Goal: Find specific page/section: Find specific page/section

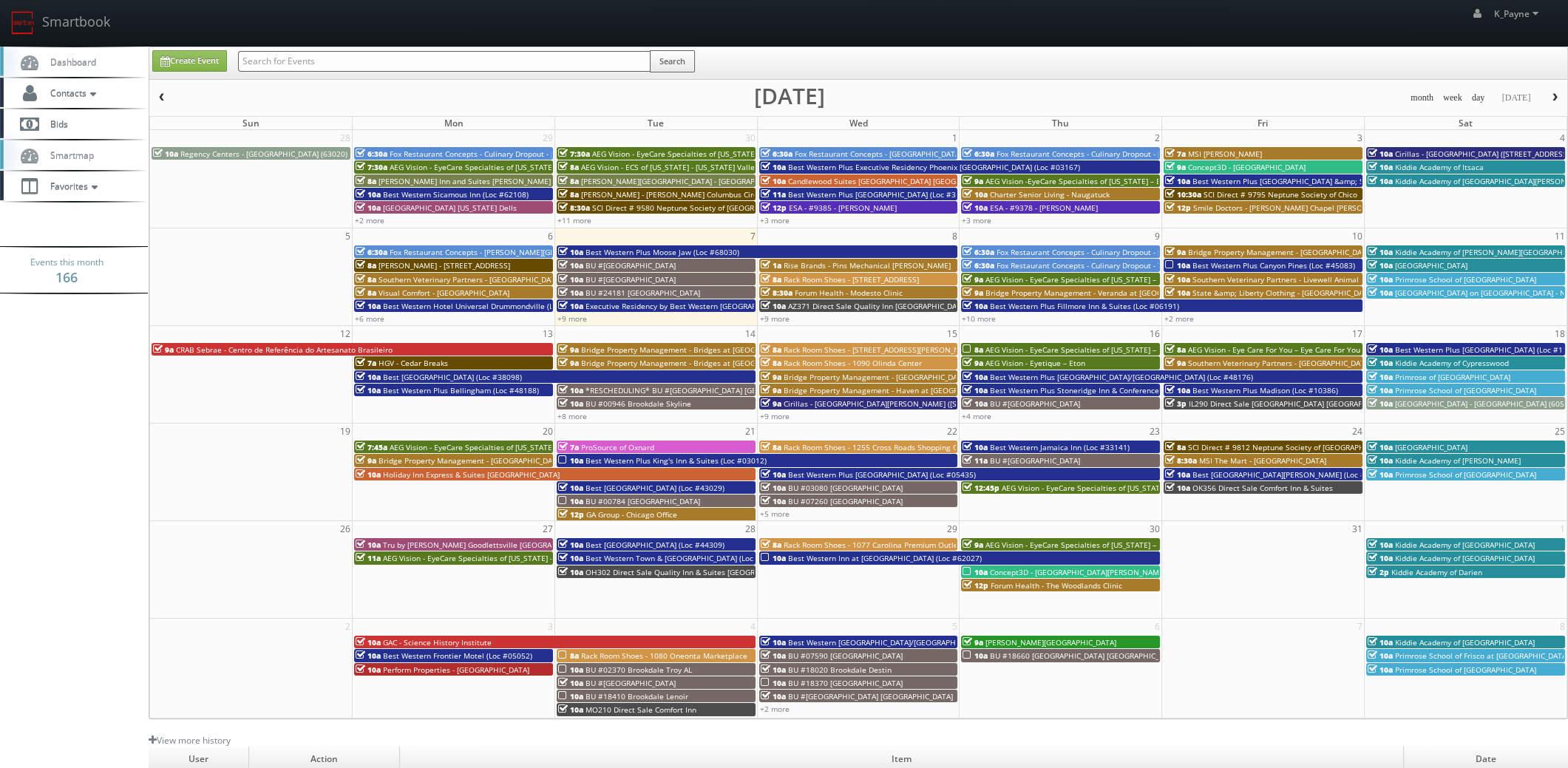
click at [315, 59] on input "text" at bounding box center [444, 61] width 413 height 20
type input "txp80"
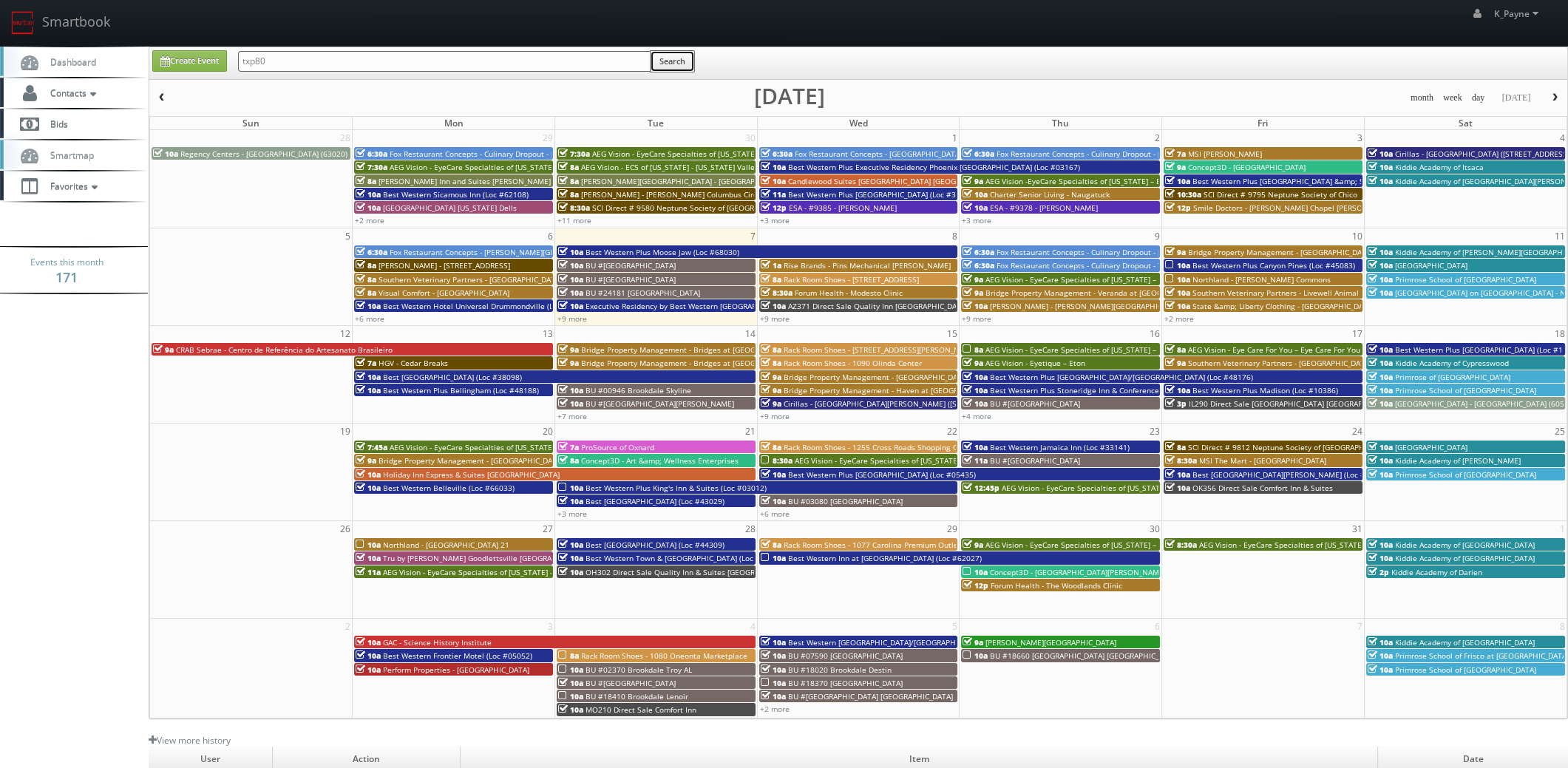
click at [667, 61] on button "Search" at bounding box center [672, 61] width 45 height 22
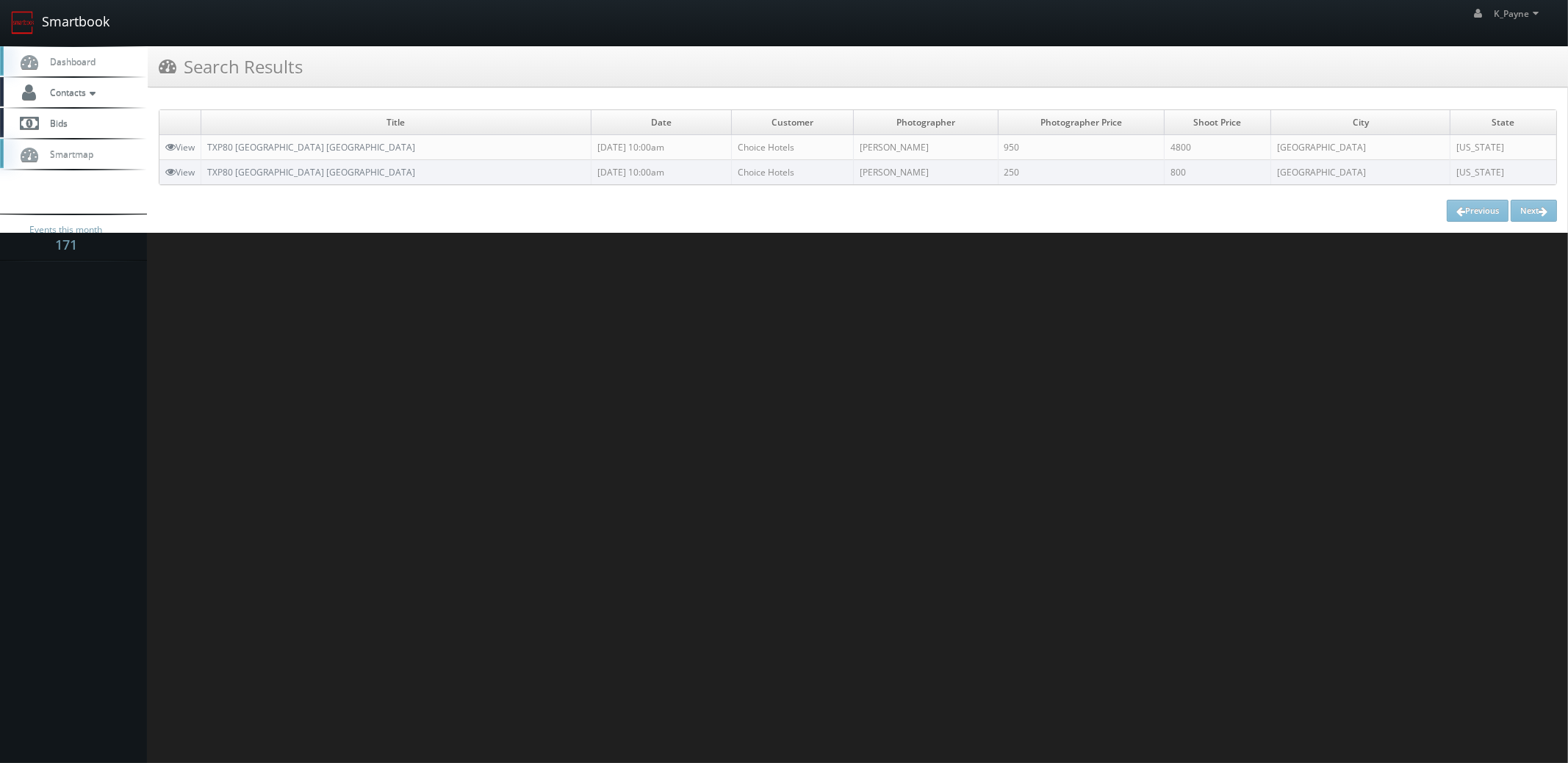
click at [84, 20] on link "Smartbook" at bounding box center [60, 23] width 120 height 45
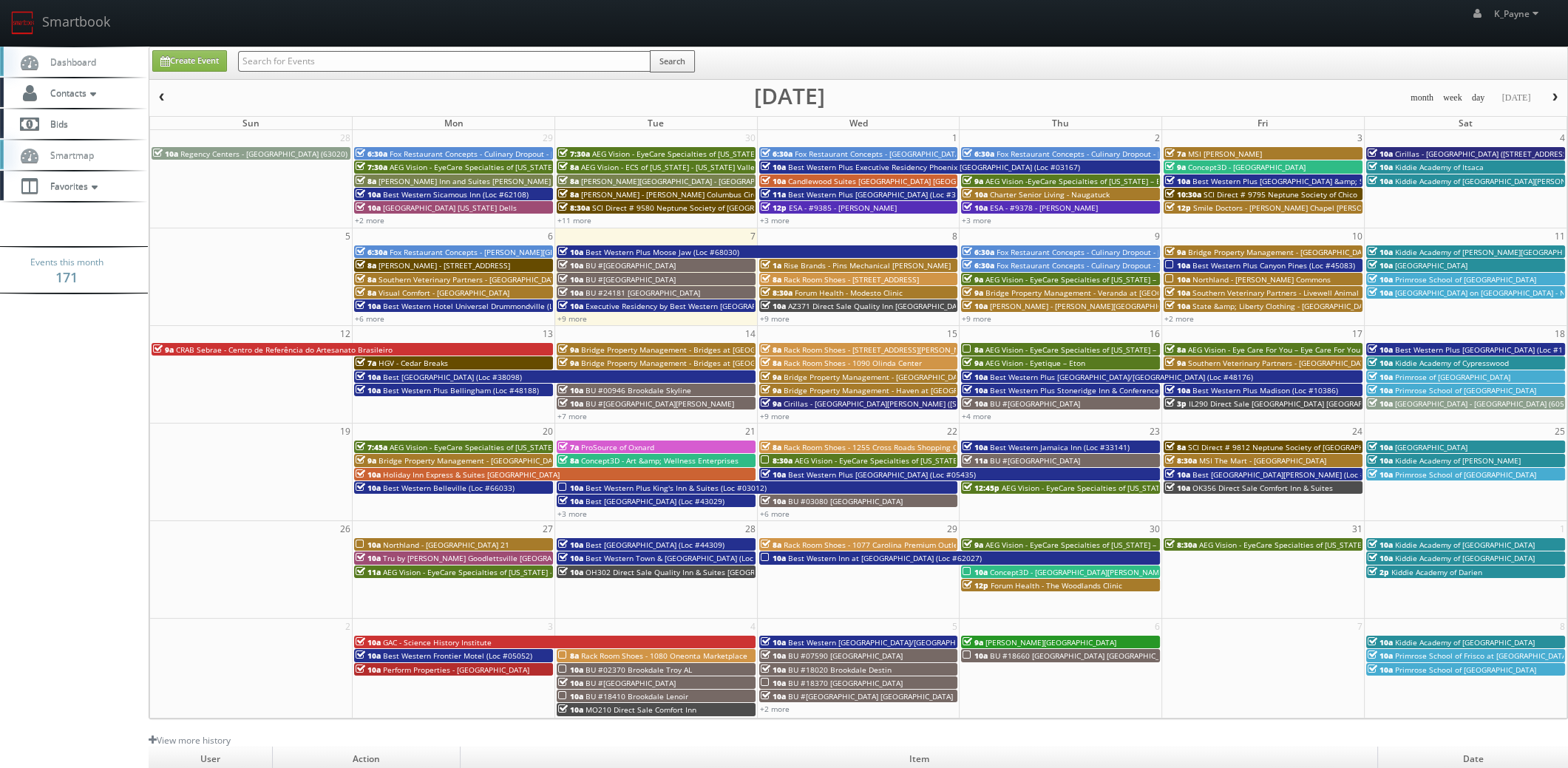
click at [314, 57] on input "text" at bounding box center [444, 61] width 413 height 20
type input "61086"
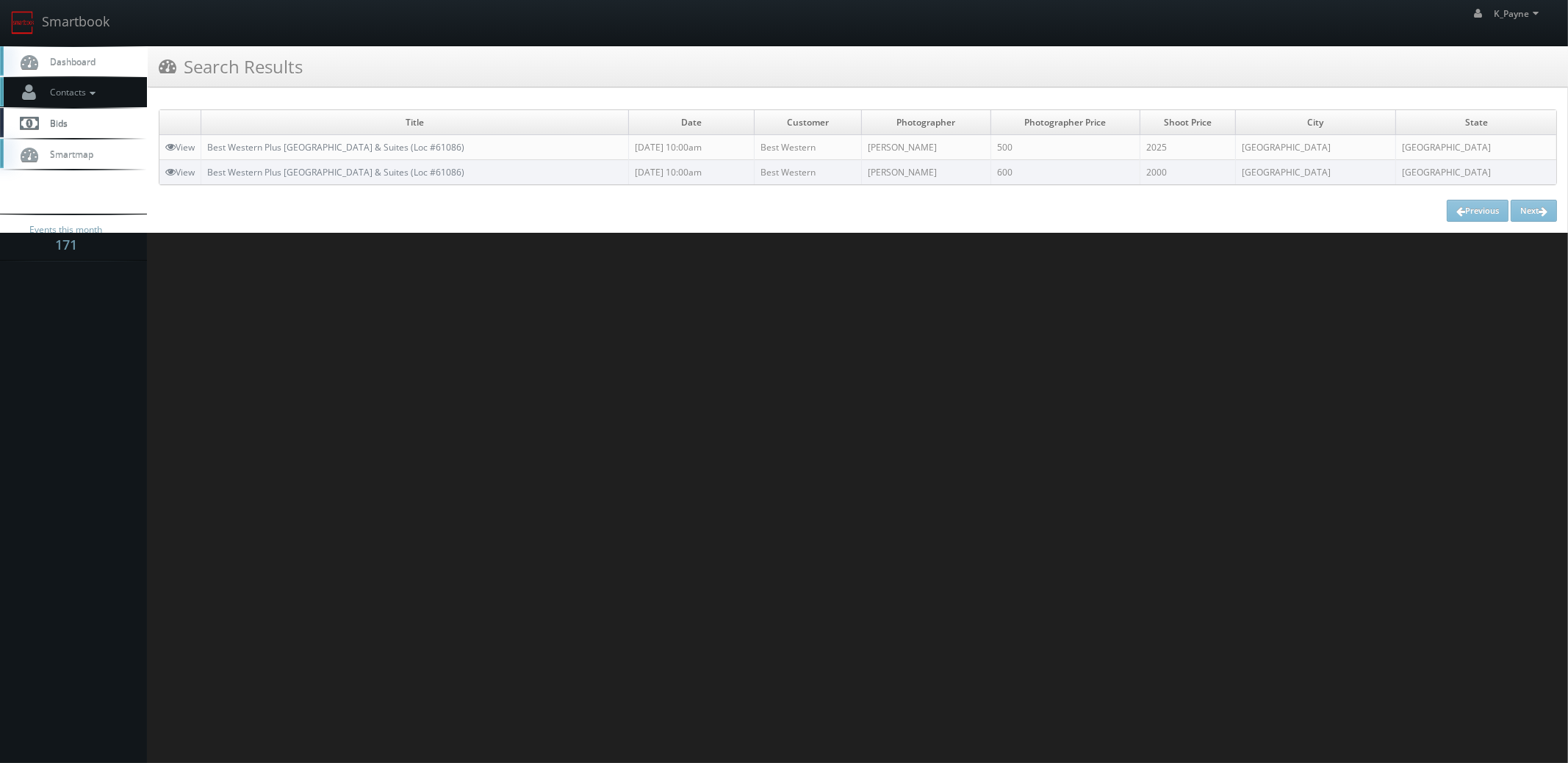
click at [79, 93] on span "Contacts" at bounding box center [71, 92] width 56 height 12
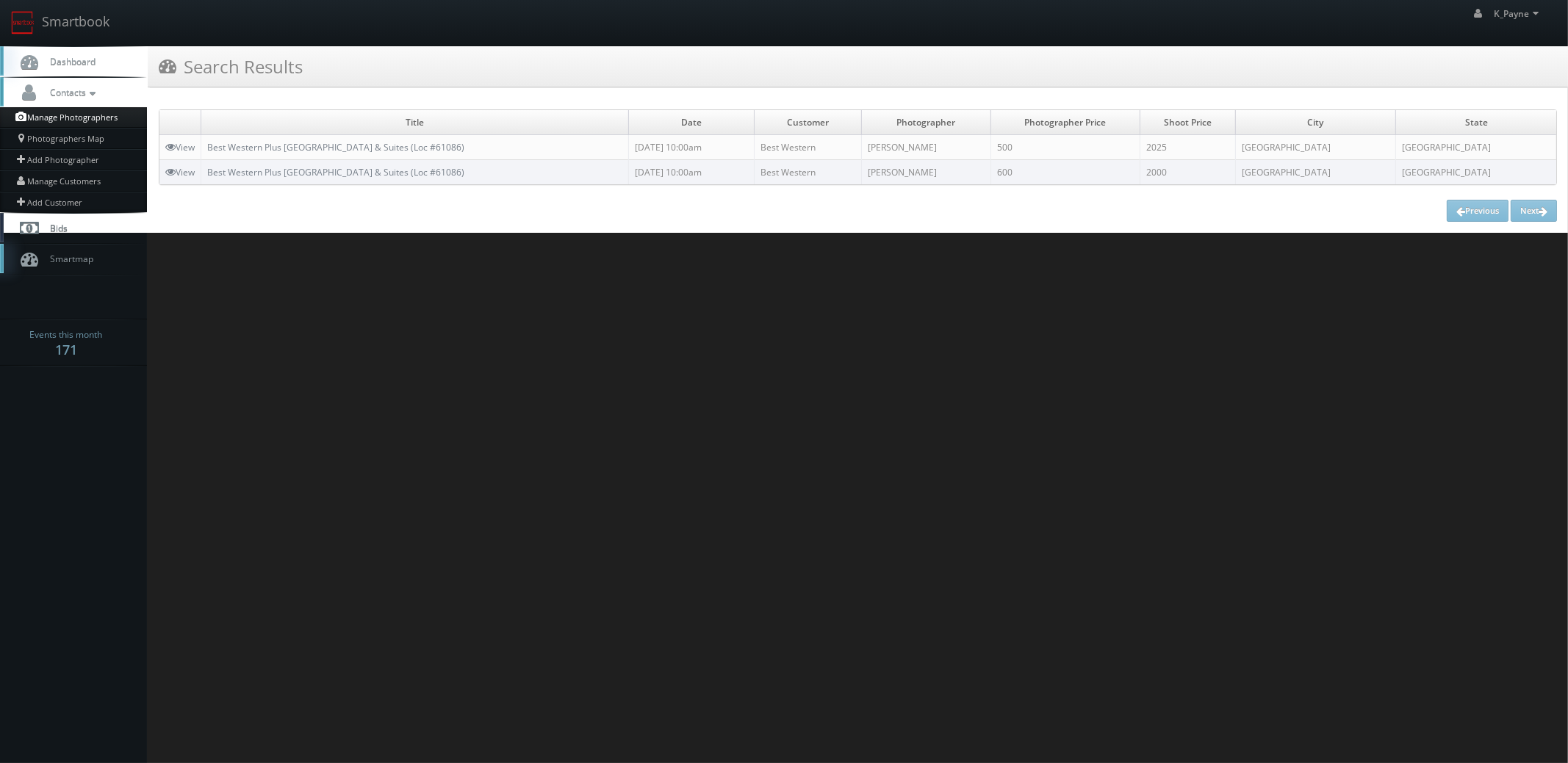
click at [80, 117] on link "Manage Photographers" at bounding box center [73, 117] width 147 height 20
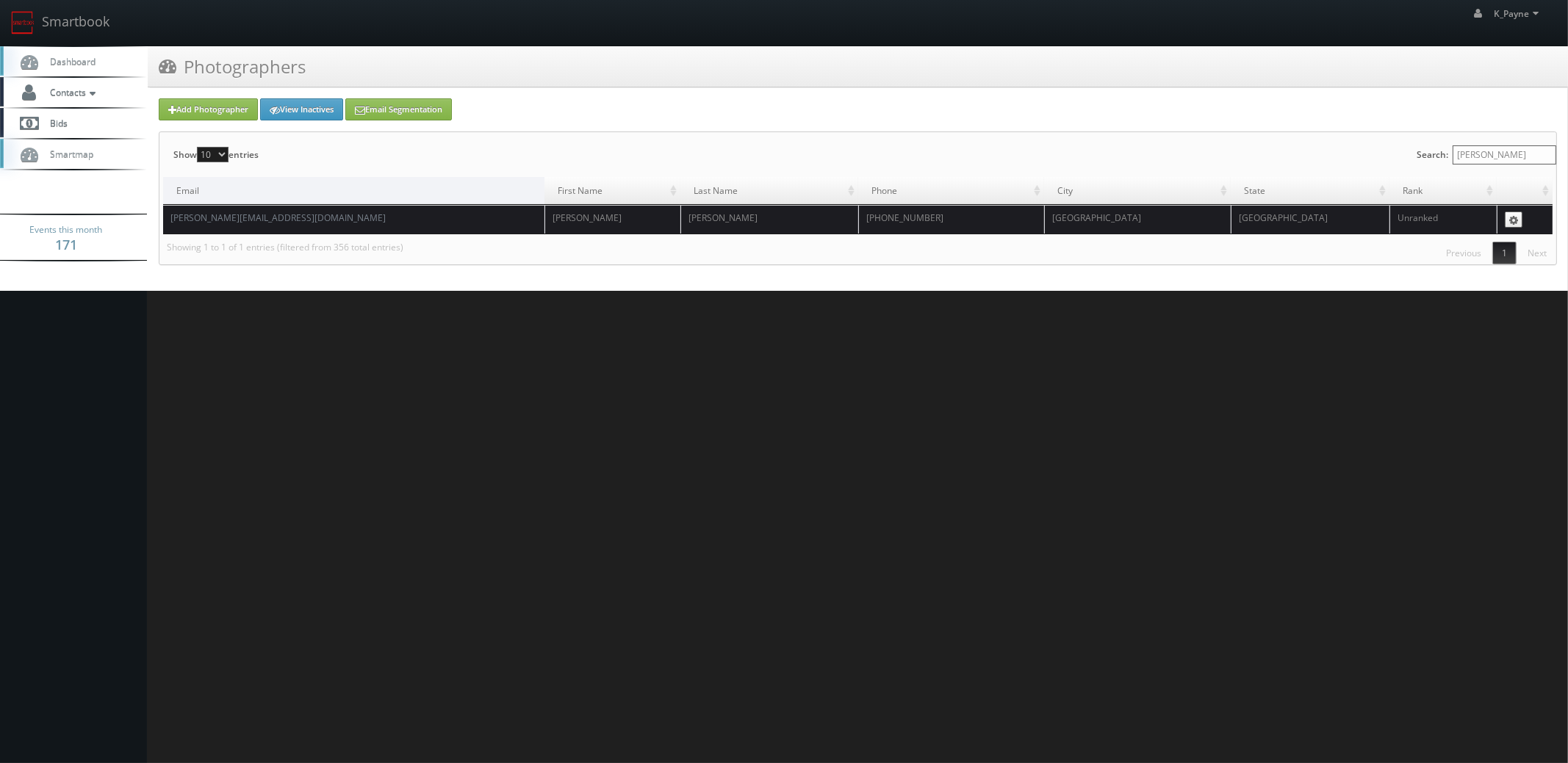
type input "moses"
drag, startPoint x: 441, startPoint y: 329, endPoint x: 269, endPoint y: 137, distance: 257.8
click at [441, 324] on html "Smartbook Toggle Side Navigation Toggle Top Navigation K_Payne K_Payne Profile …" at bounding box center [784, 382] width 1568 height 763
click at [75, 27] on link "Smartbook" at bounding box center [60, 23] width 120 height 45
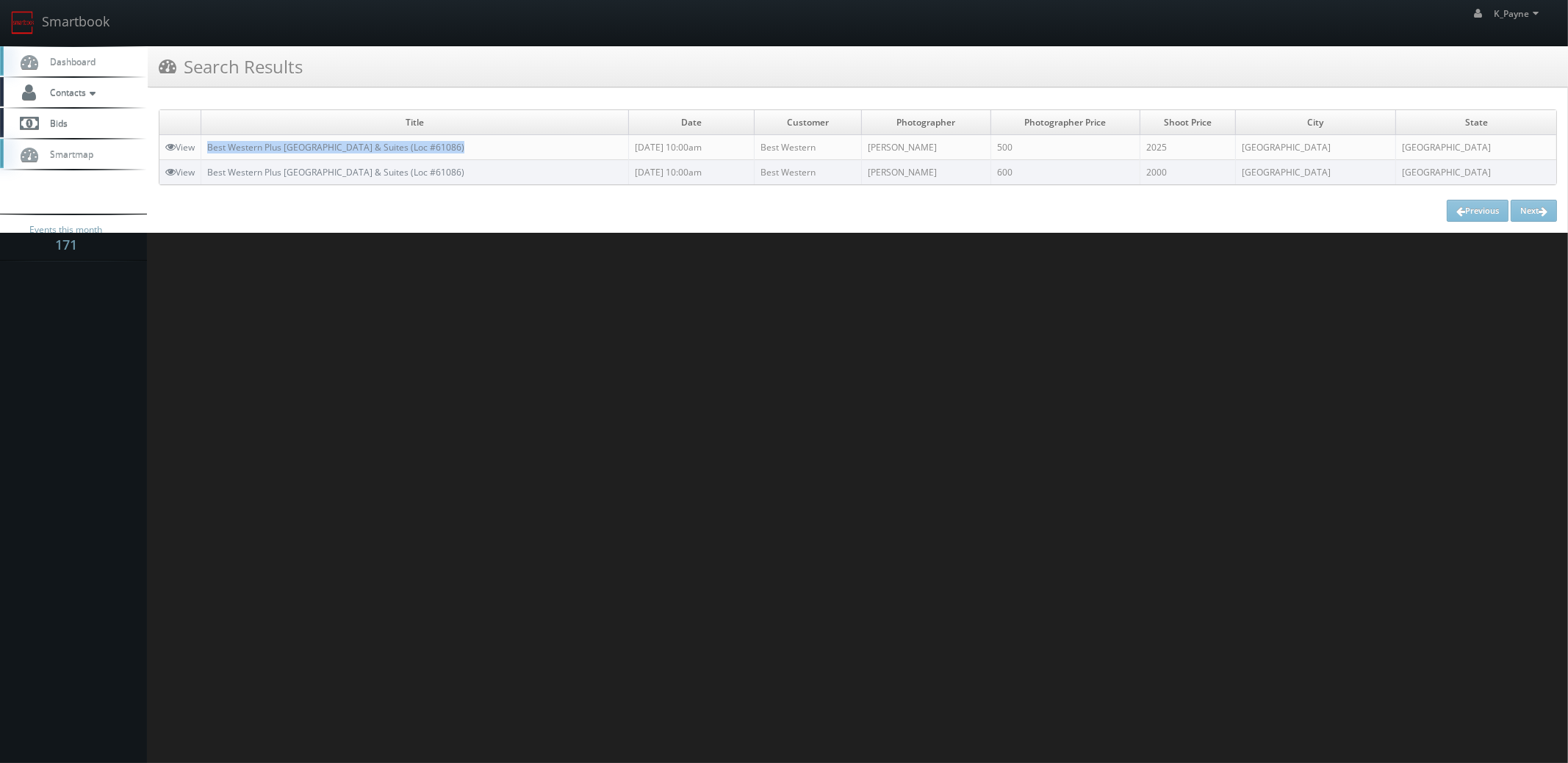
drag, startPoint x: 470, startPoint y: 148, endPoint x: 210, endPoint y: 157, distance: 260.2
click at [210, 157] on td "Best Western Plus [GEOGRAPHIC_DATA] & Suites (Loc #61086)" at bounding box center [415, 148] width 428 height 25
copy link "Best Western Plus [GEOGRAPHIC_DATA] & Suites (Loc #61086)"
click at [681, 429] on html "Smartbook Toggle Side Navigation Toggle Top Navigation K_Payne K_Payne Profile …" at bounding box center [784, 382] width 1568 height 763
click at [79, 31] on link "Smartbook" at bounding box center [60, 23] width 120 height 45
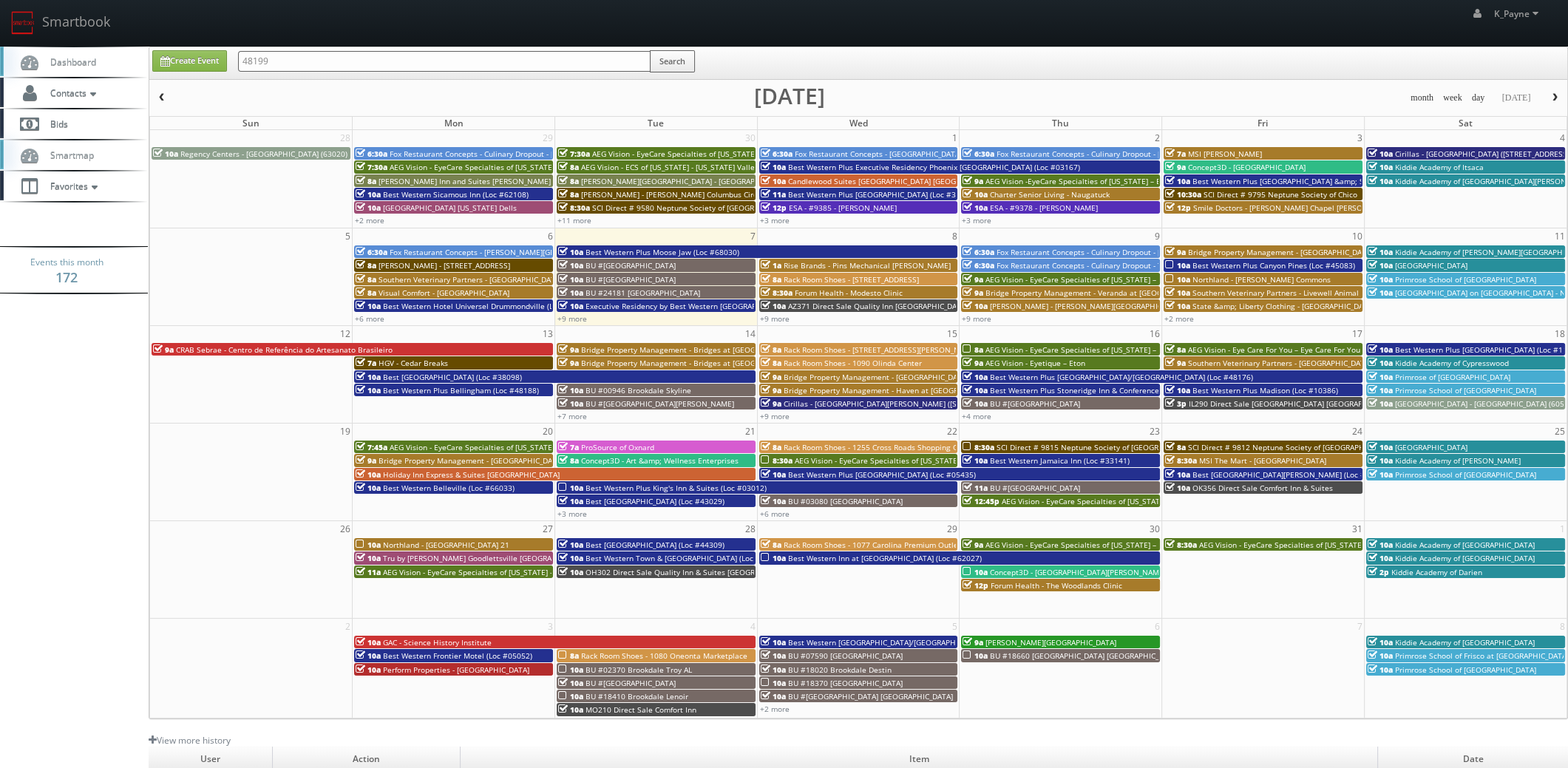
type input "48199"
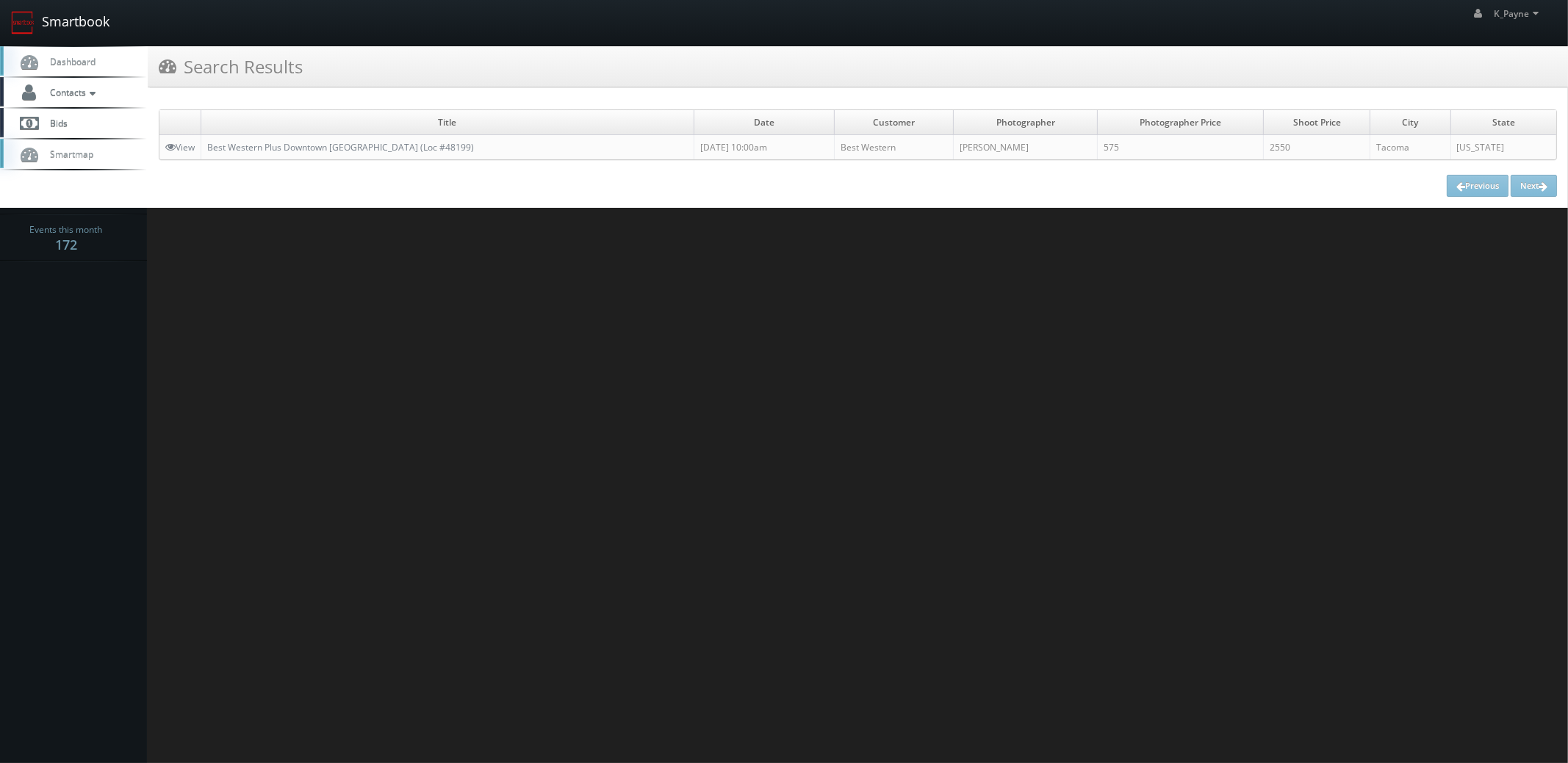
click at [78, 25] on link "Smartbook" at bounding box center [60, 23] width 120 height 45
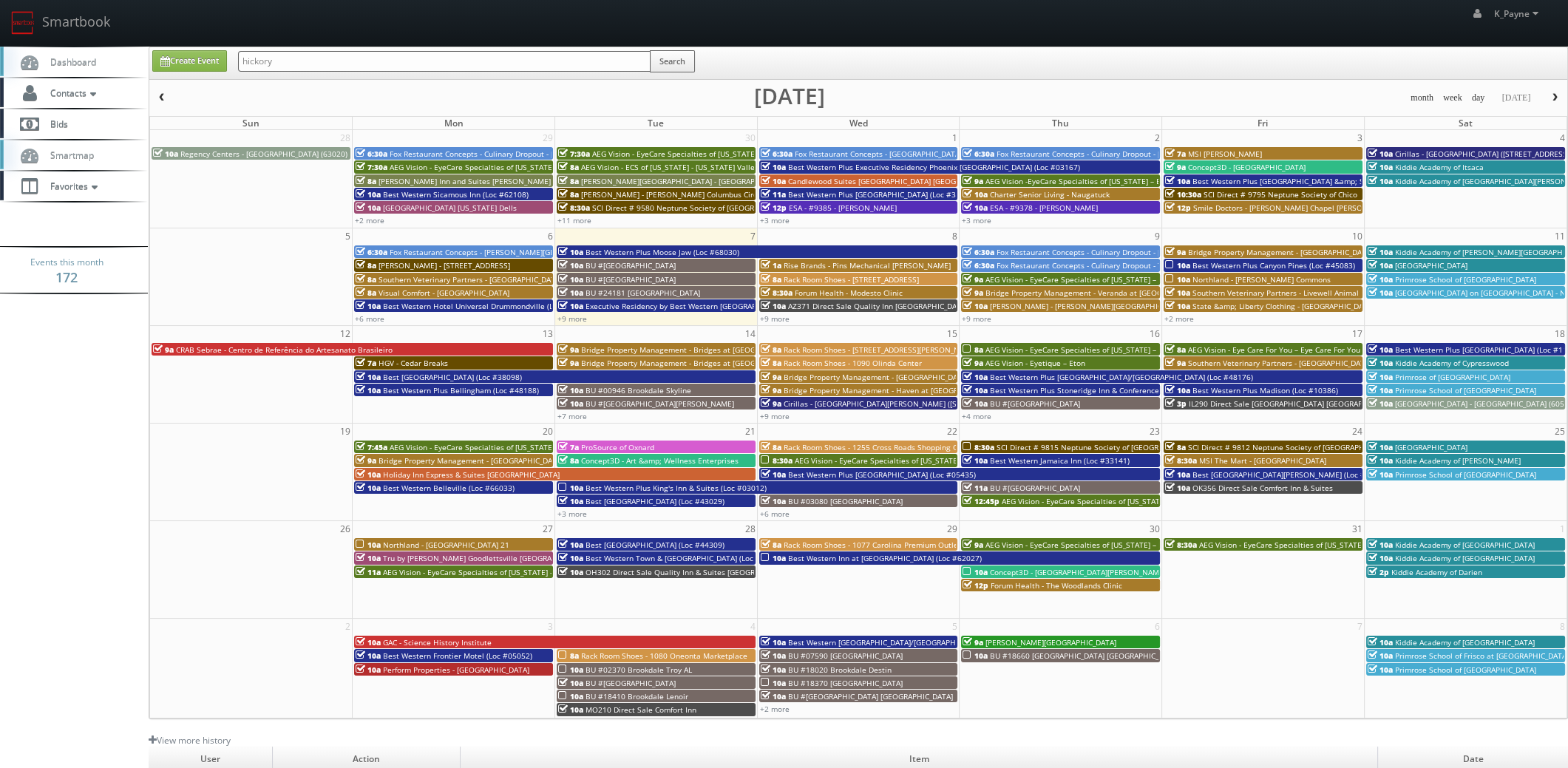
type input "hickory"
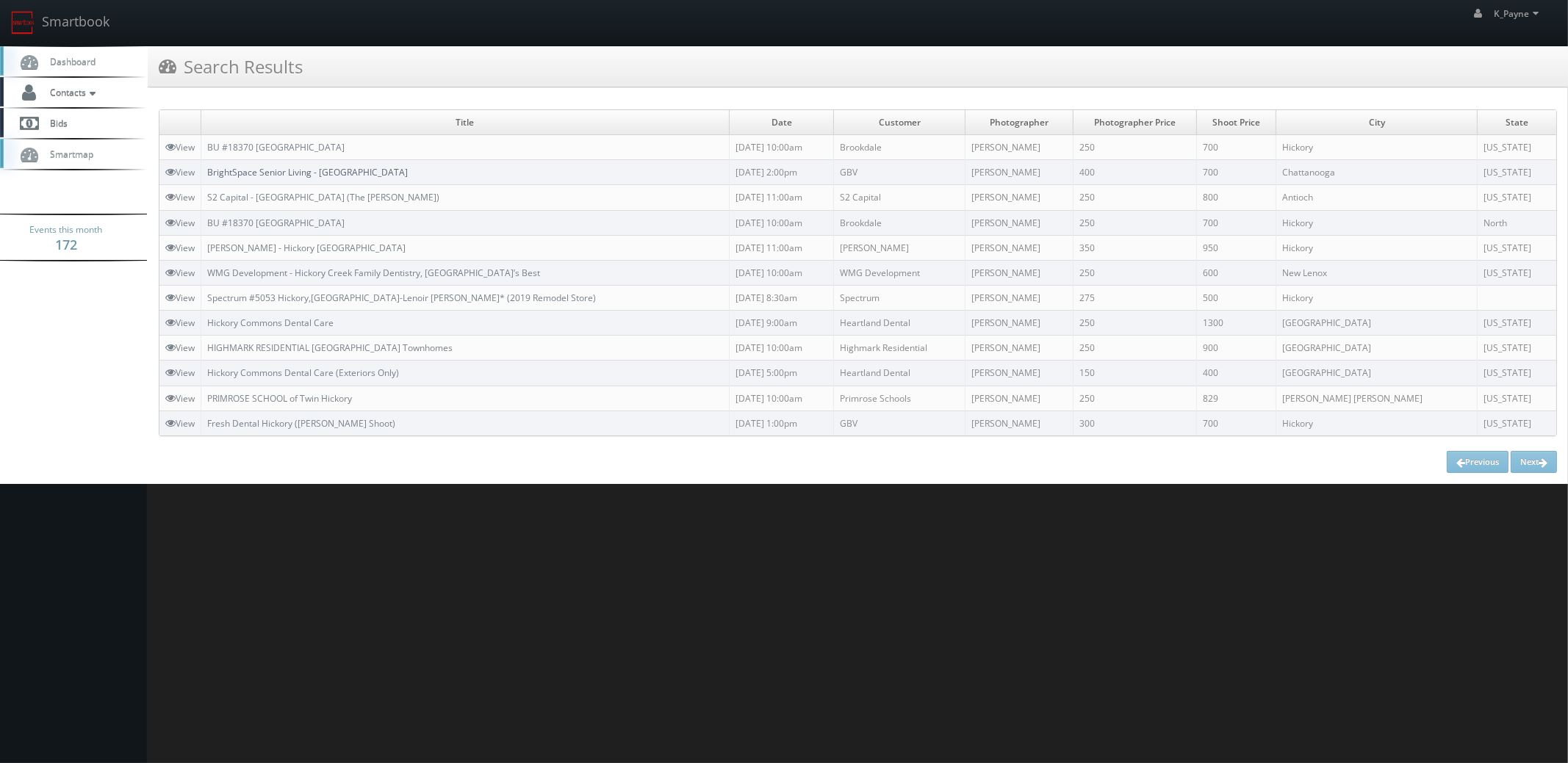
click at [353, 171] on link "BrightSpace Senior Living - [GEOGRAPHIC_DATA]" at bounding box center [307, 172] width 201 height 12
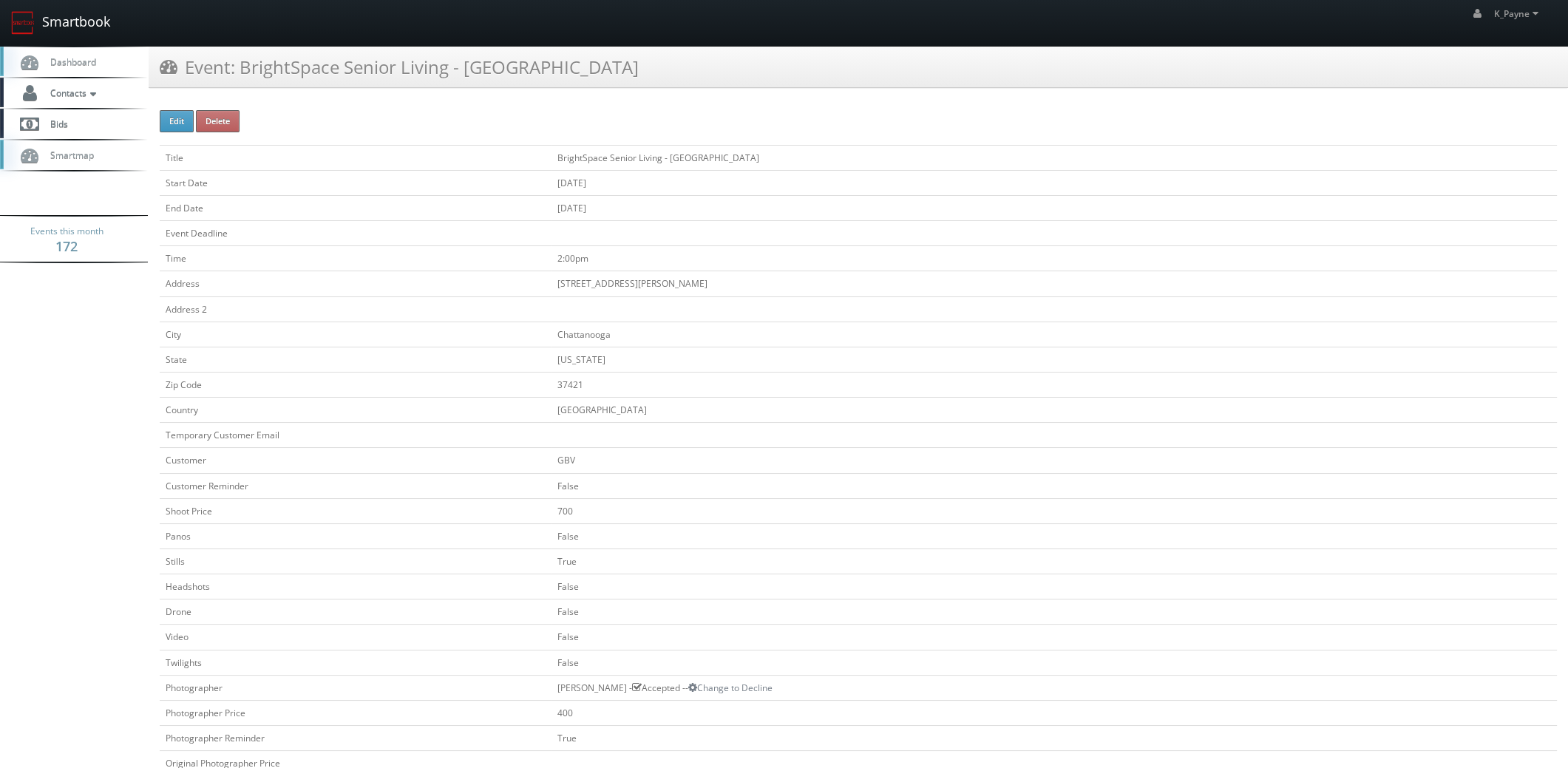
click at [54, 21] on link "Smartbook" at bounding box center [60, 23] width 121 height 45
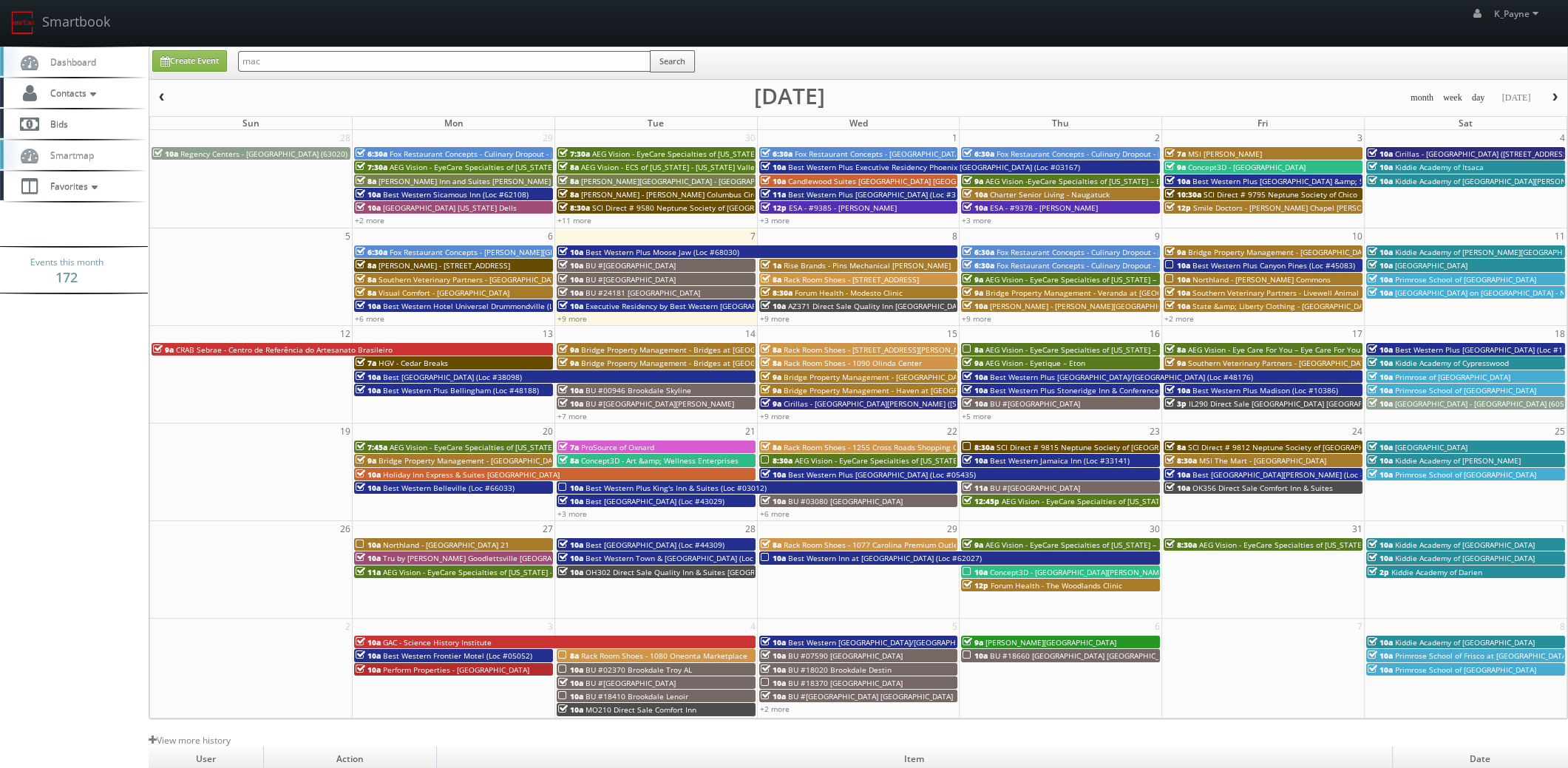
type input "mac"
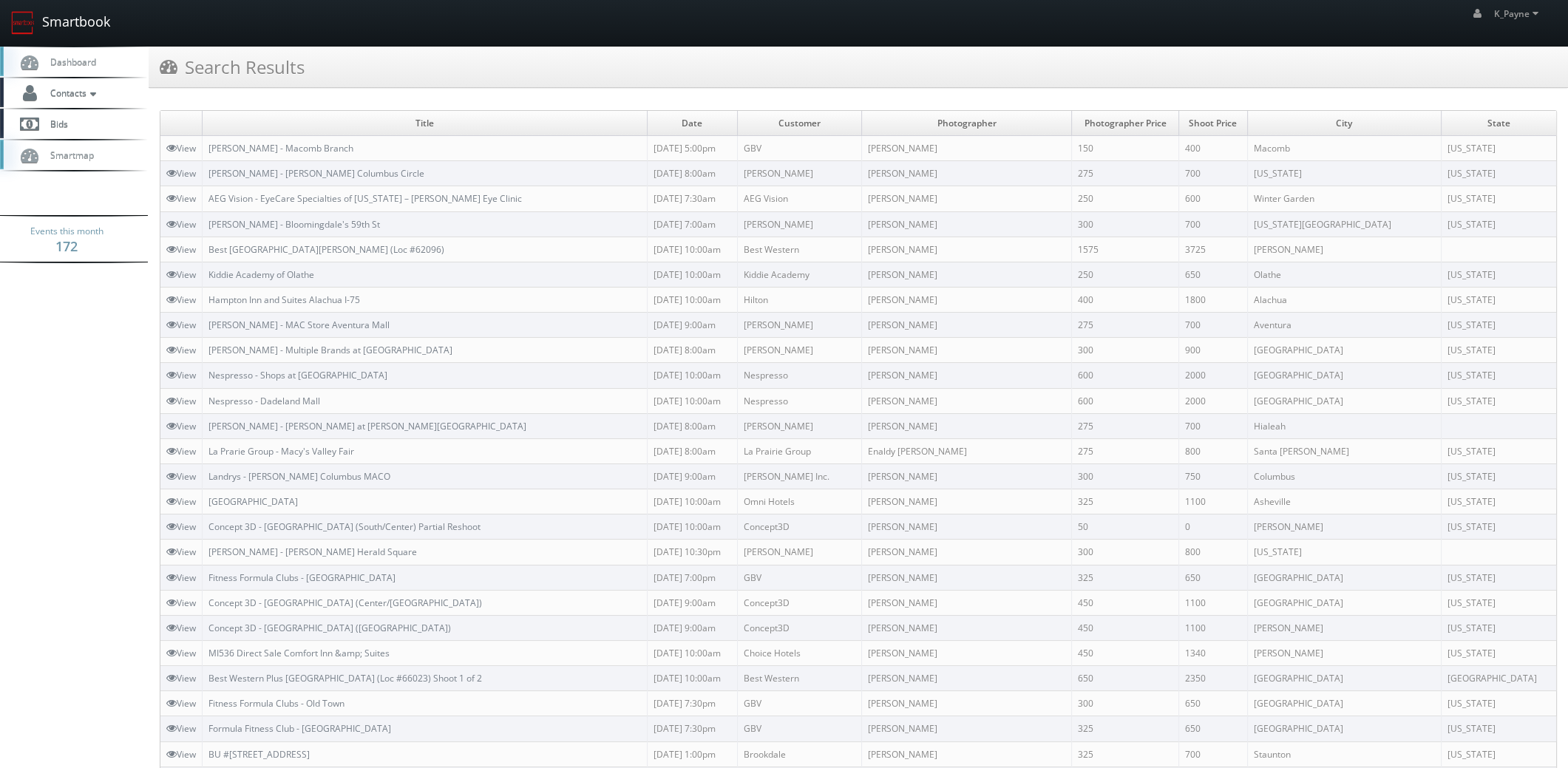
click at [79, 20] on link "Smartbook" at bounding box center [60, 23] width 121 height 45
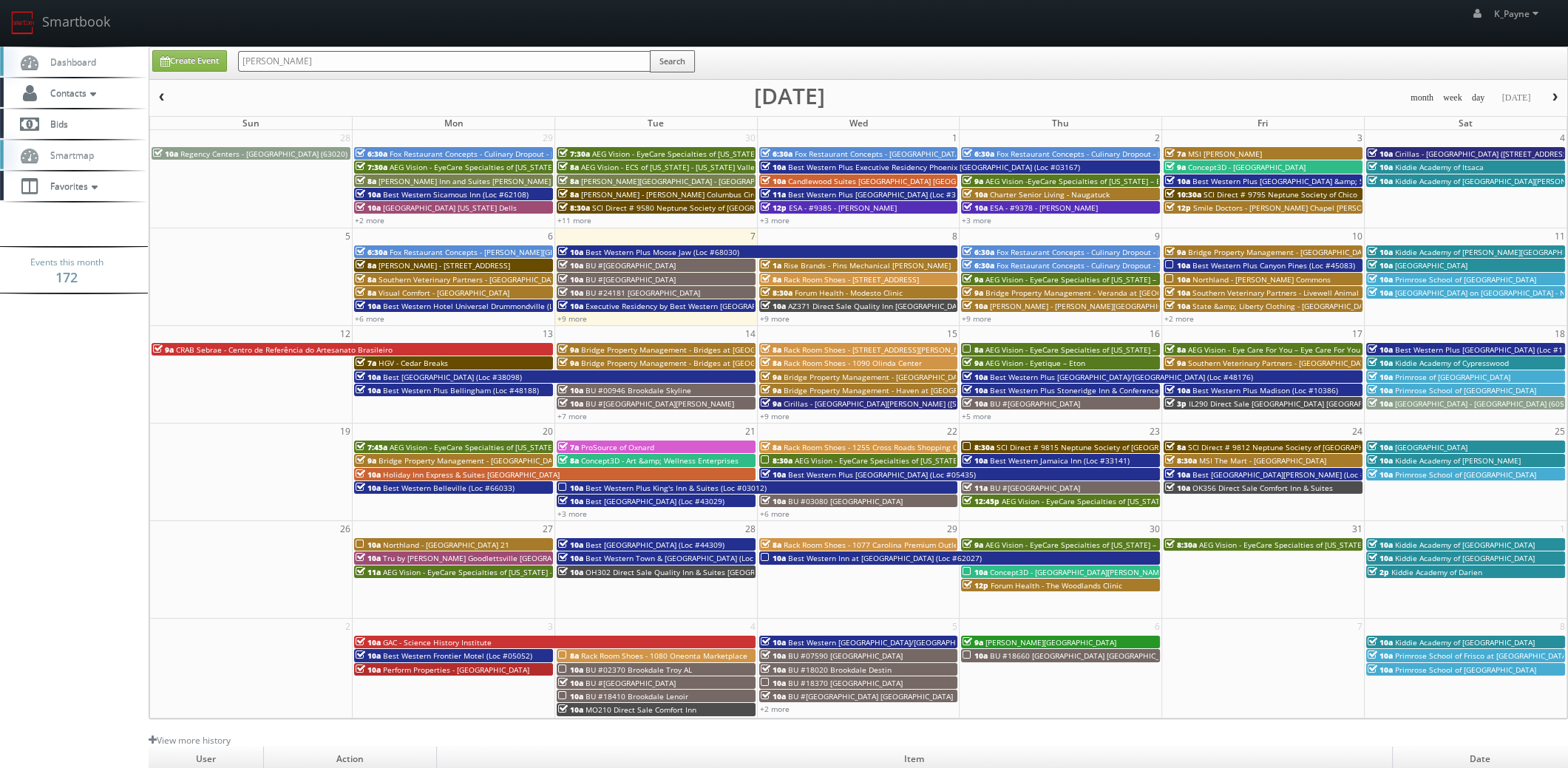
type input "wesley"
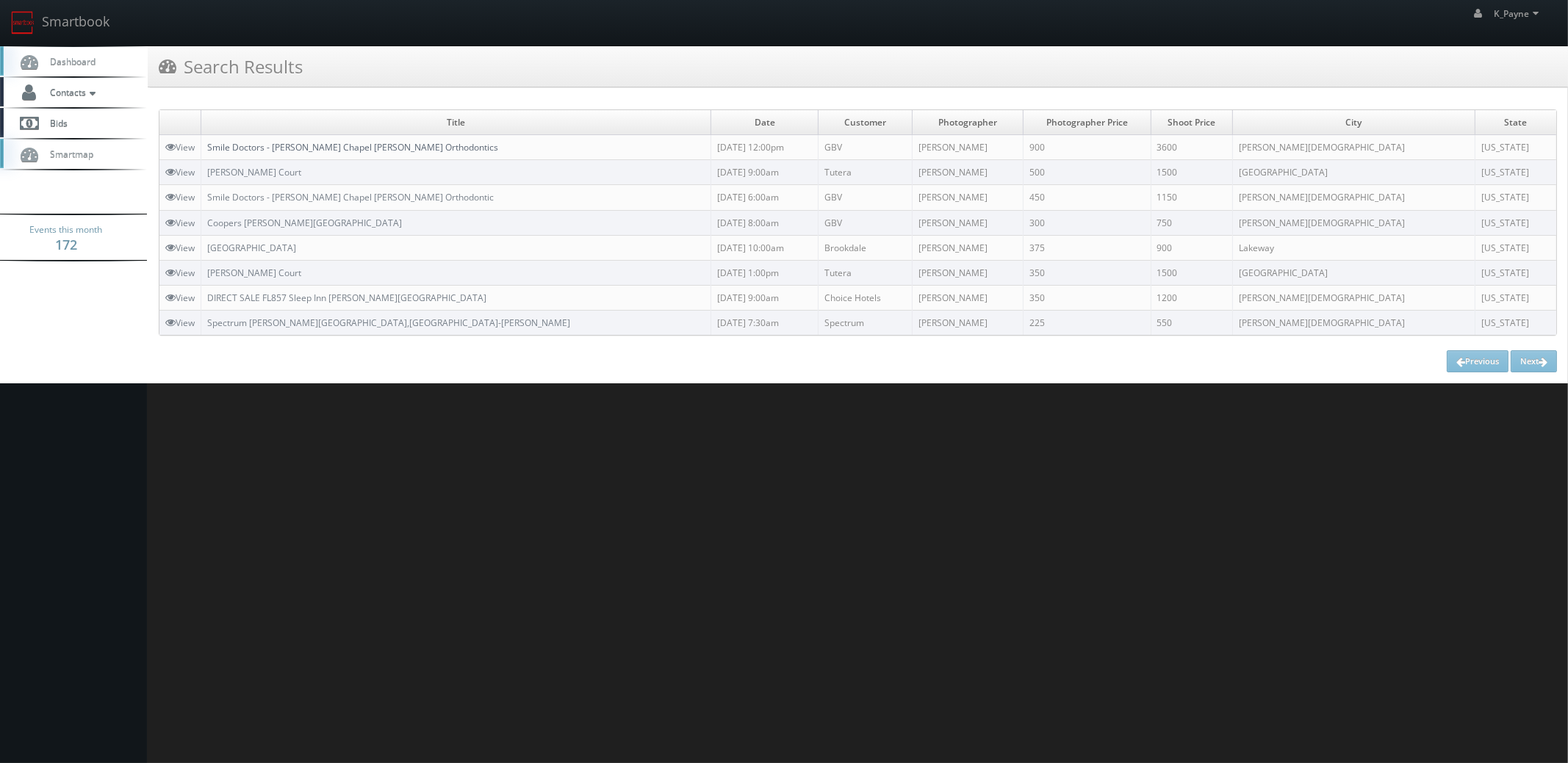
click at [310, 148] on link "Smile Doctors - [PERSON_NAME] Chapel [PERSON_NAME] Orthodontics" at bounding box center [353, 147] width 291 height 12
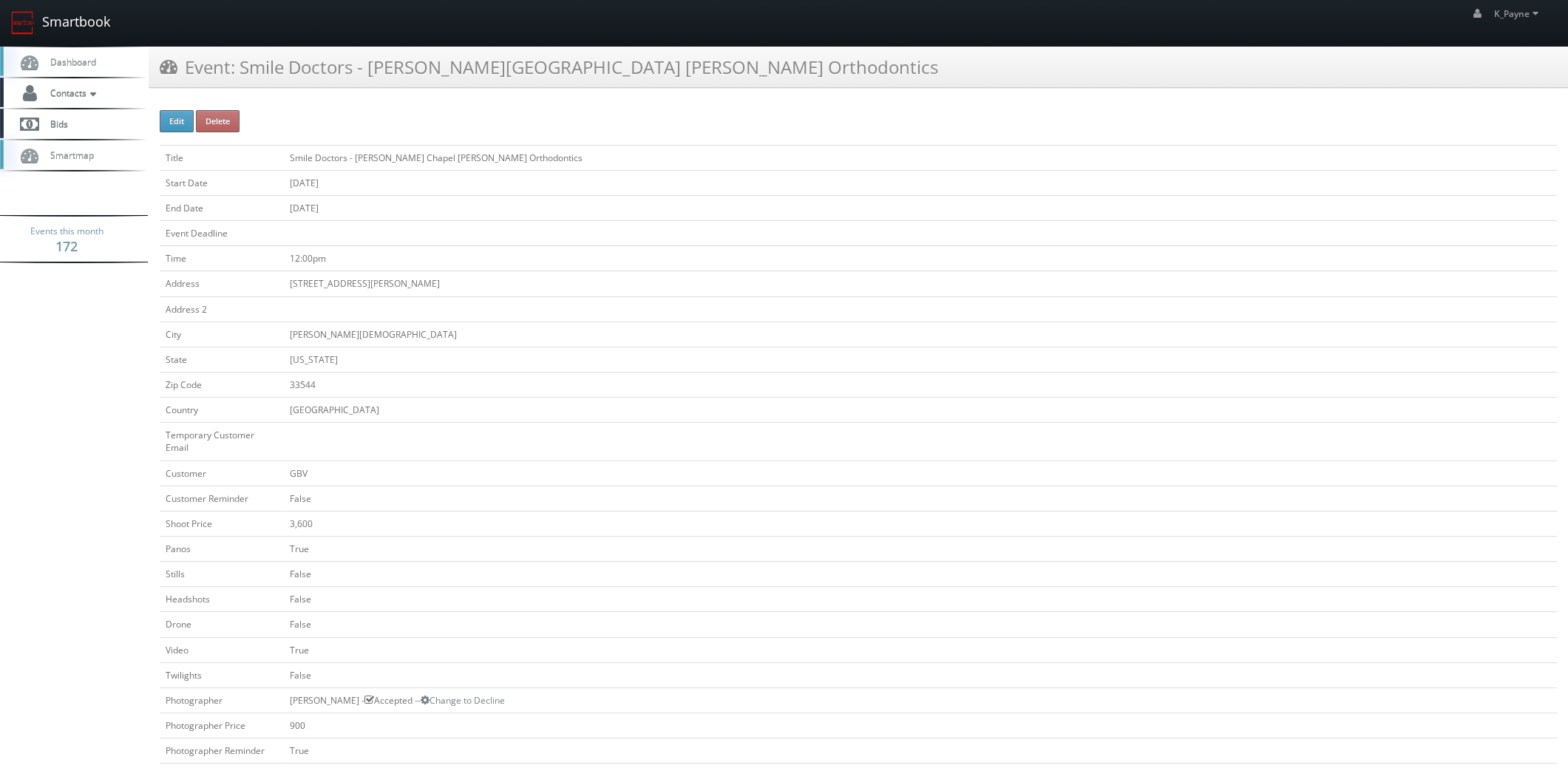
click at [59, 21] on link "Smartbook" at bounding box center [60, 23] width 121 height 45
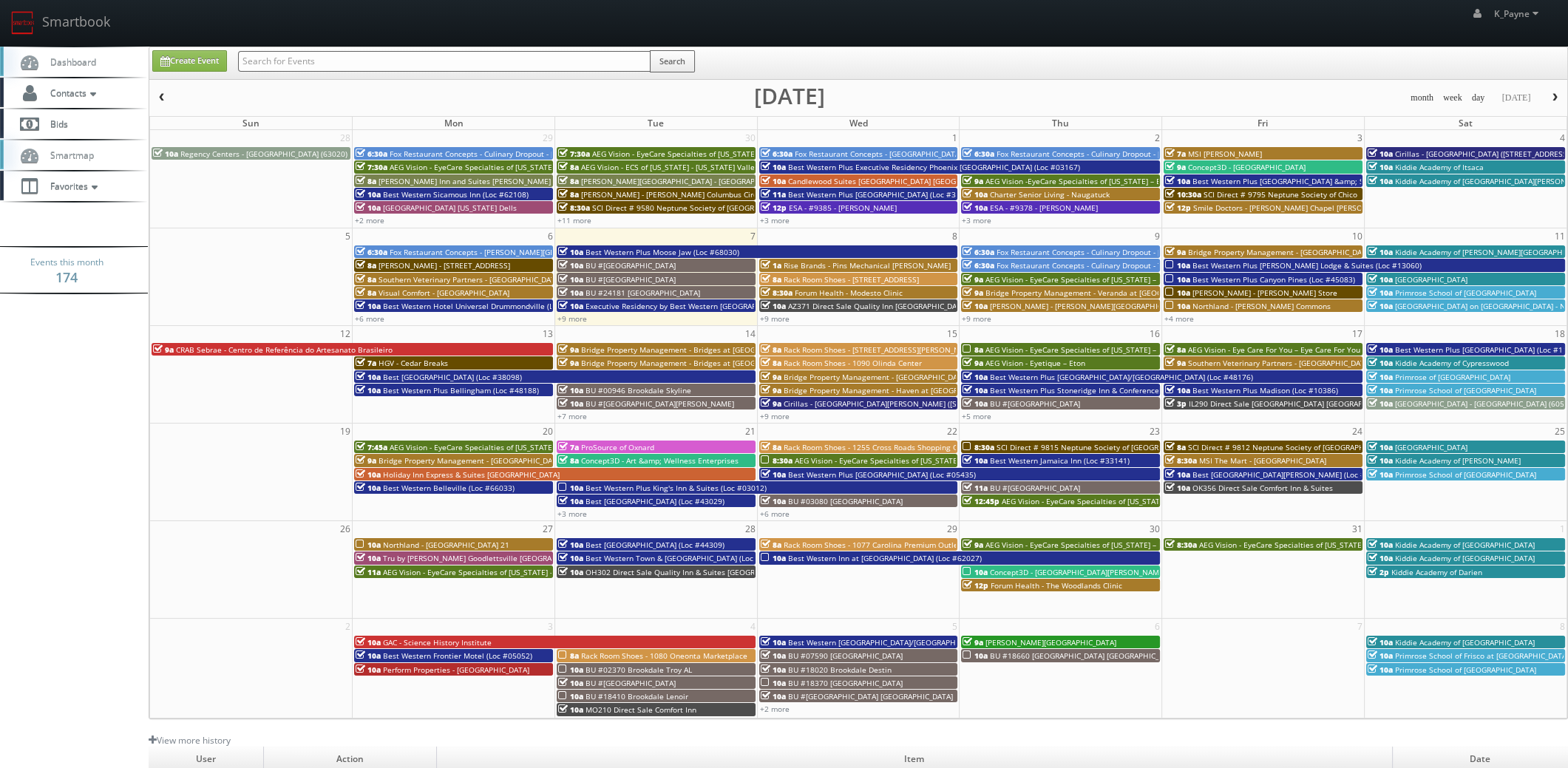
click at [407, 63] on input "text" at bounding box center [444, 61] width 413 height 20
type input "arris"
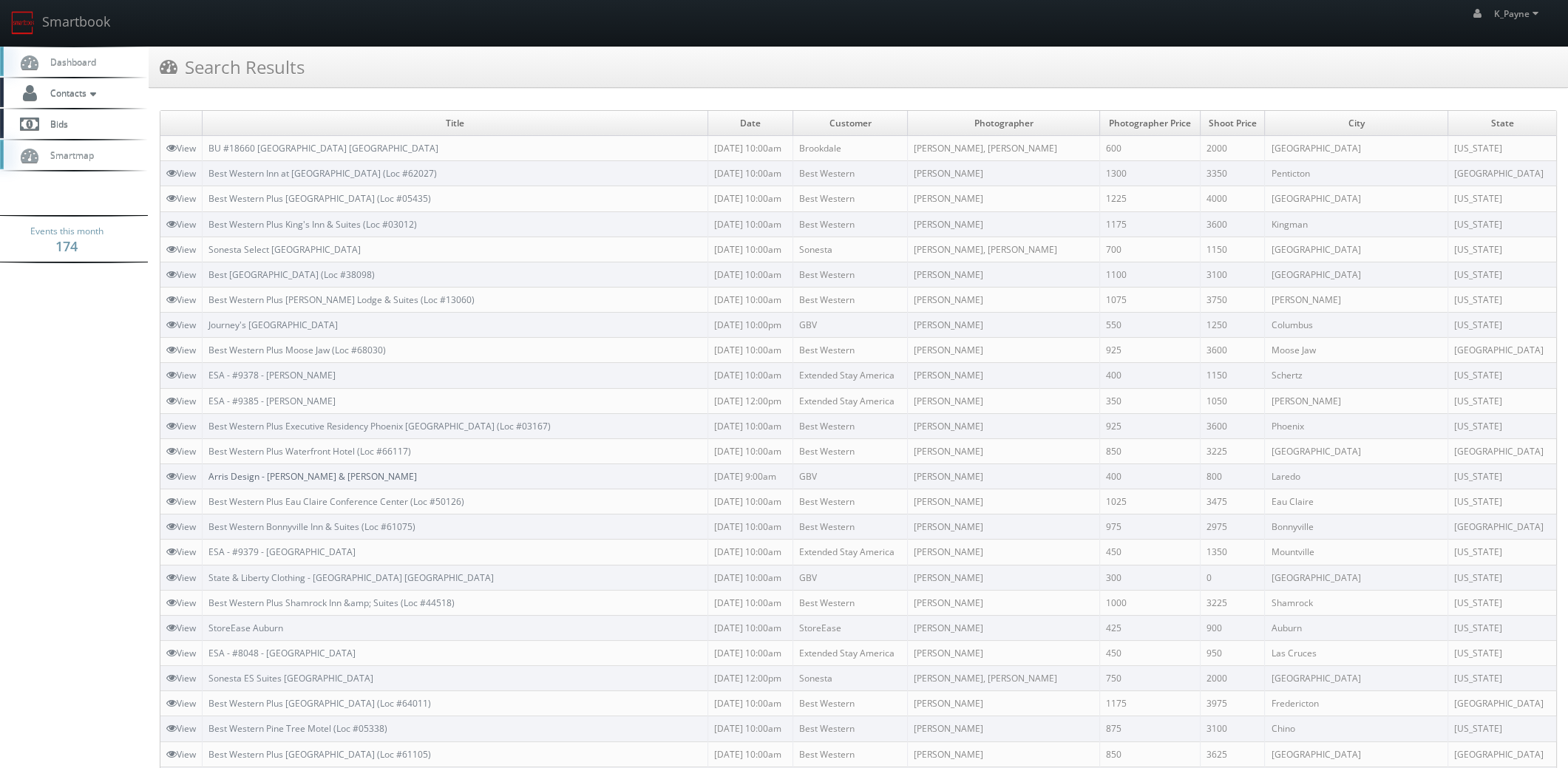
click at [333, 472] on link "Arris Design - [PERSON_NAME] & [PERSON_NAME]" at bounding box center [313, 476] width 209 height 12
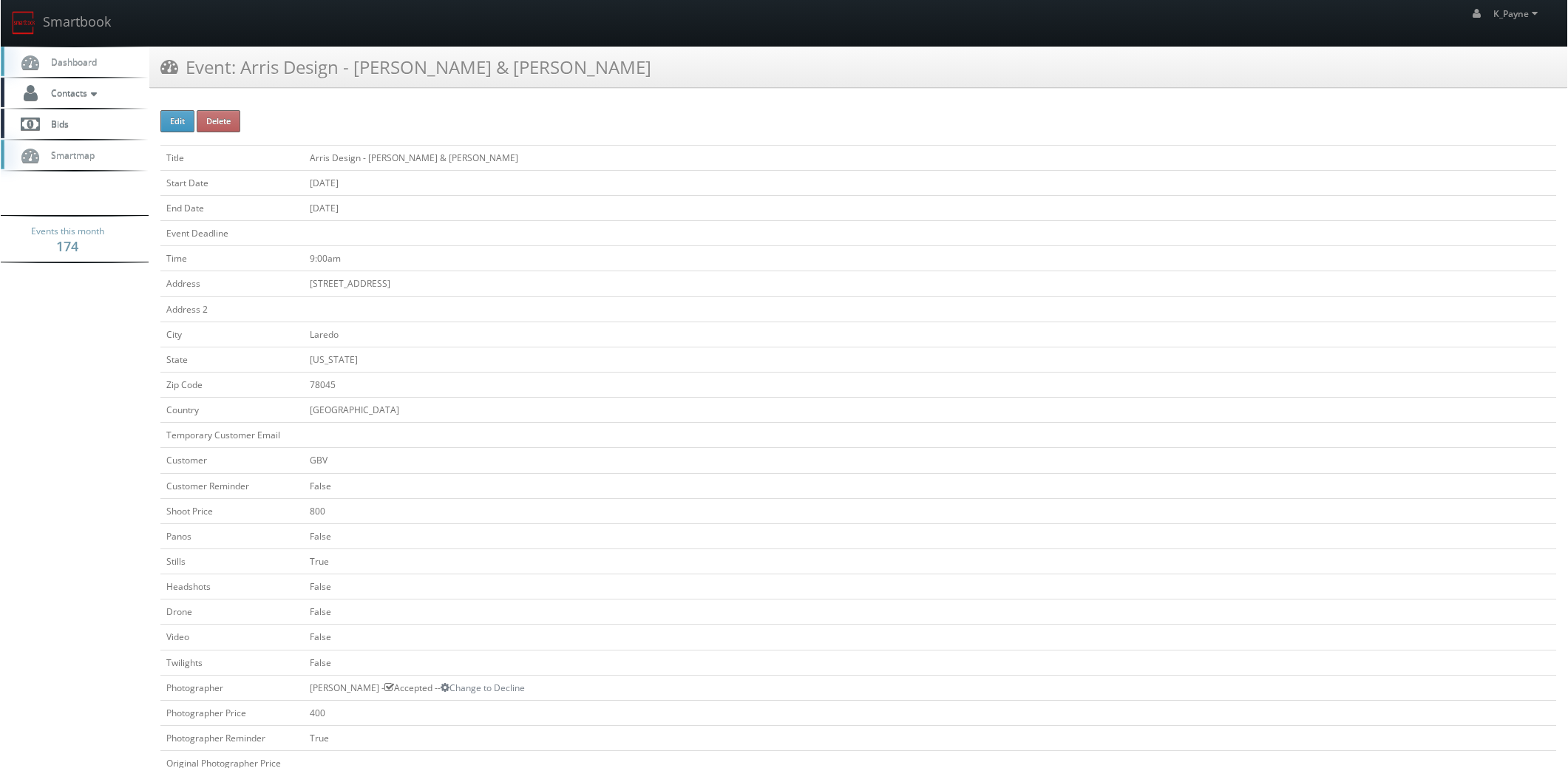
scroll to position [459, 0]
